Goal: Use online tool/utility: Utilize a website feature to perform a specific function

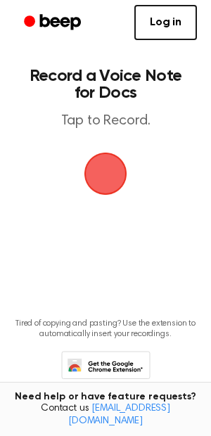
click at [106, 167] on span "button" at bounding box center [106, 174] width 48 height 48
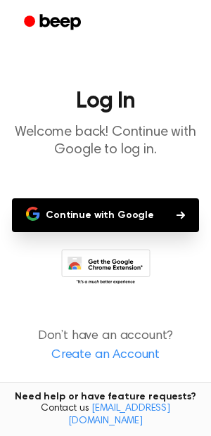
click at [120, 215] on button "Continue with Google" at bounding box center [105, 216] width 187 height 34
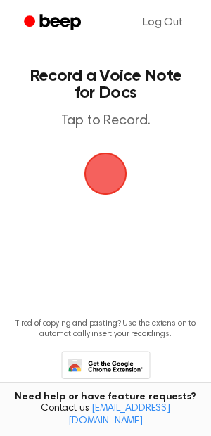
click at [103, 168] on span "button" at bounding box center [106, 174] width 66 height 66
click at [106, 175] on span "button" at bounding box center [106, 174] width 46 height 46
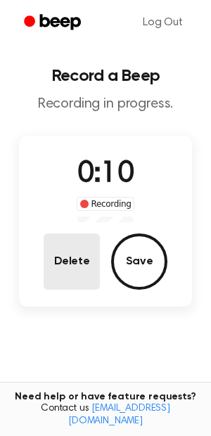
click at [81, 260] on button "Delete" at bounding box center [72, 262] width 56 height 56
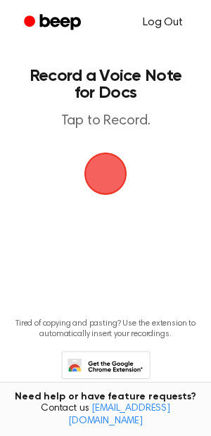
click at [168, 20] on link "Log Out" at bounding box center [163, 23] width 68 height 34
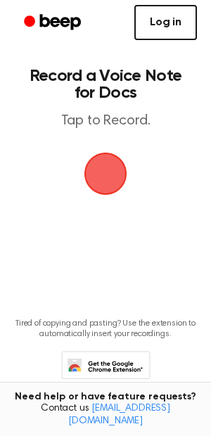
click at [168, 20] on link "Log in" at bounding box center [165, 22] width 63 height 35
